Goal: Transaction & Acquisition: Purchase product/service

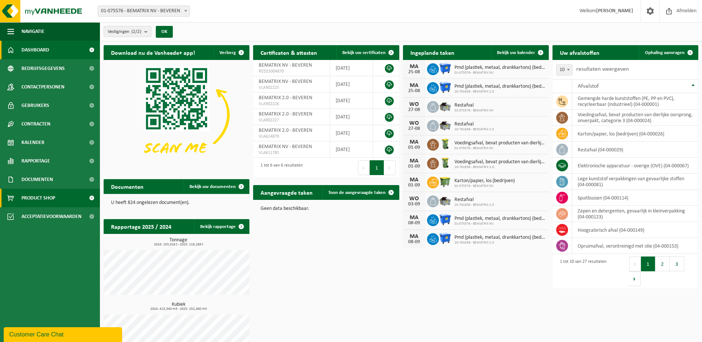
click at [52, 190] on span "Product Shop" at bounding box center [38, 198] width 34 height 19
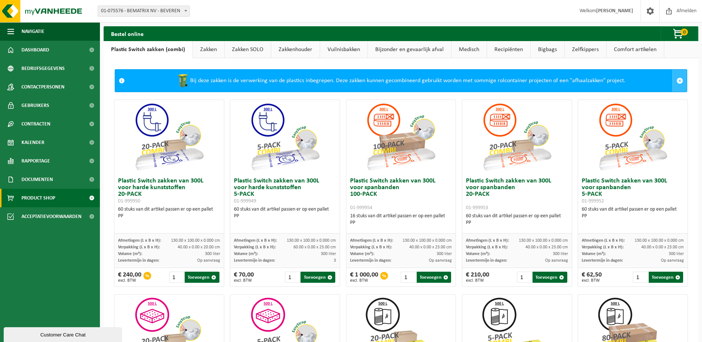
click at [677, 79] on span at bounding box center [680, 80] width 7 height 7
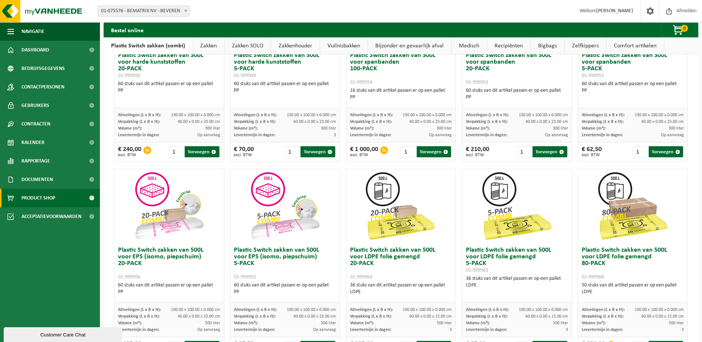
scroll to position [111, 0]
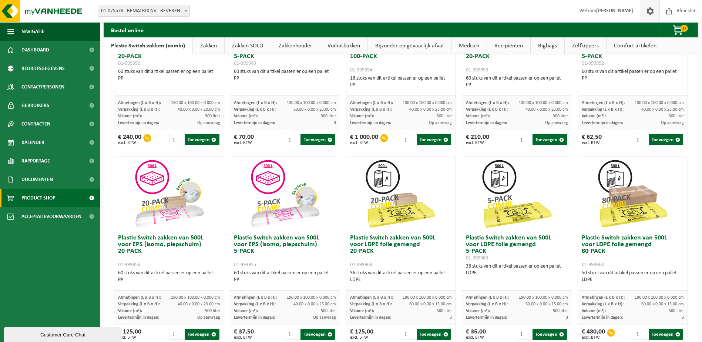
click at [648, 11] on span at bounding box center [650, 11] width 11 height 22
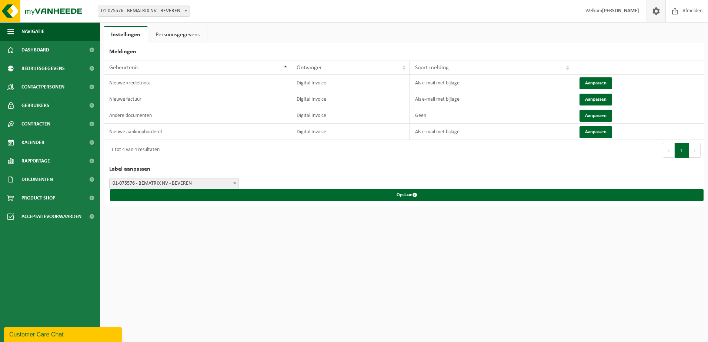
click at [651, 11] on span at bounding box center [655, 11] width 11 height 22
click at [28, 194] on span "Product Shop" at bounding box center [38, 198] width 34 height 19
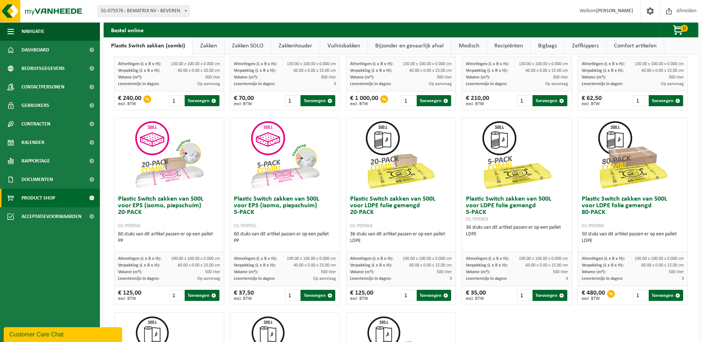
scroll to position [185, 0]
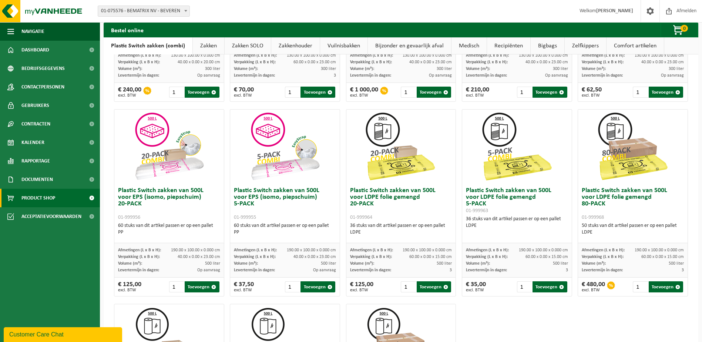
click at [701, 79] on div "Bestel online 0 Uw winkelmandje is momenteel leeg. Even geduld. Door de grote h…" at bounding box center [401, 173] width 602 height 665
